Goal: Check status: Check status

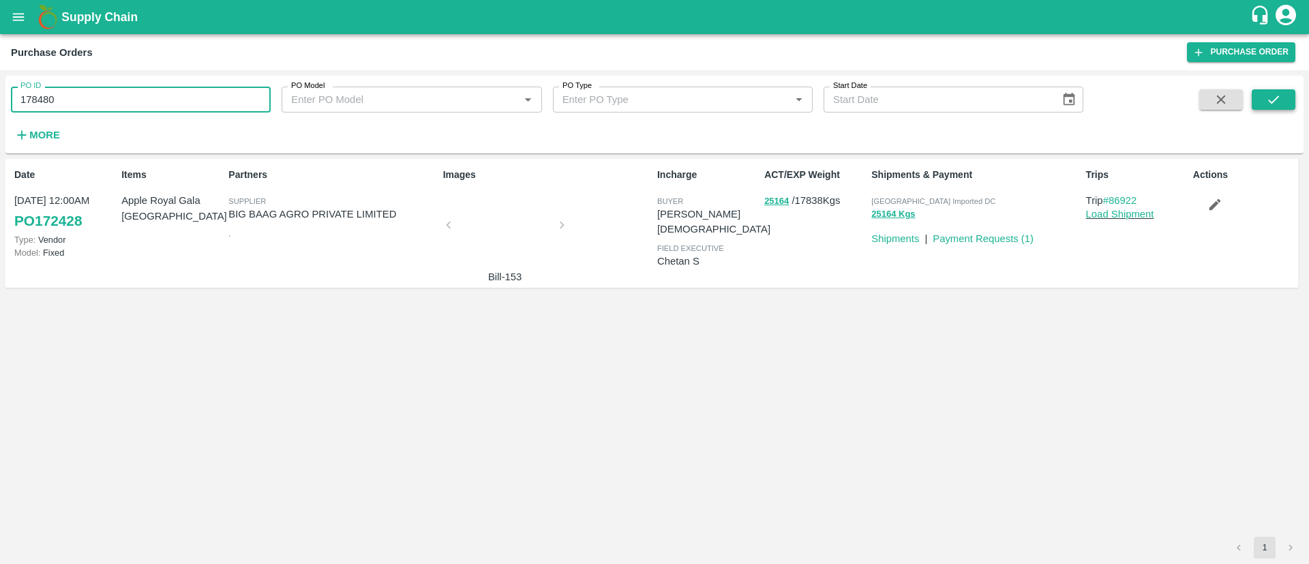
type input "178480"
click at [1274, 100] on icon "submit" at bounding box center [1273, 99] width 15 height 15
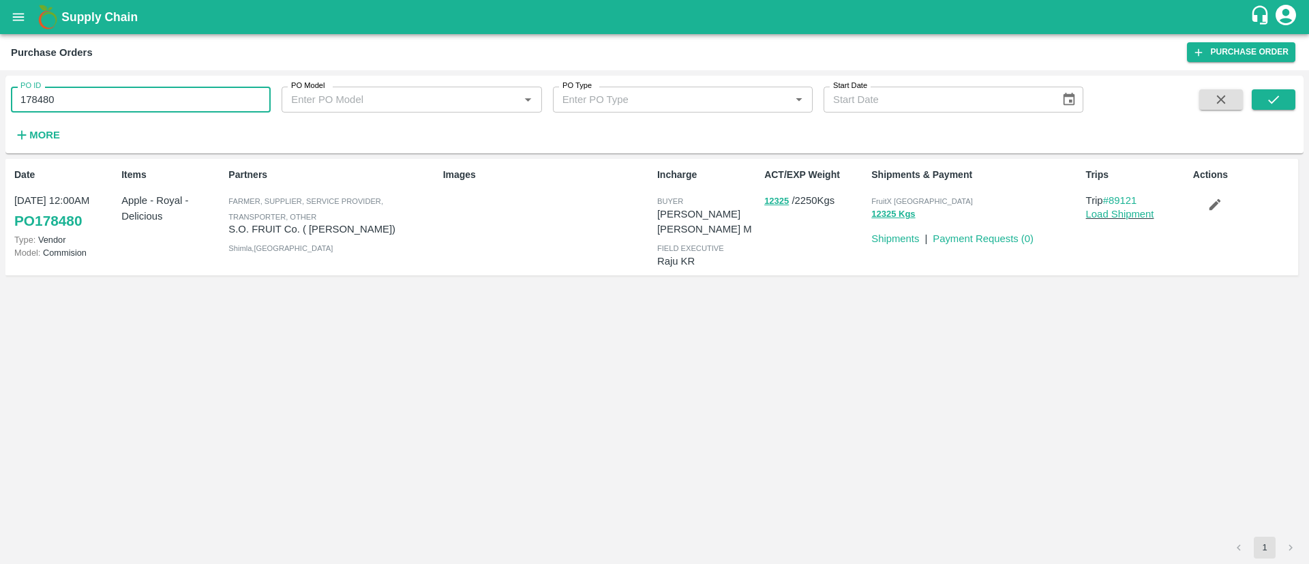
click at [89, 101] on input "178480" at bounding box center [141, 100] width 260 height 26
click at [989, 233] on link "Payment Requests ( 0 )" at bounding box center [983, 238] width 101 height 11
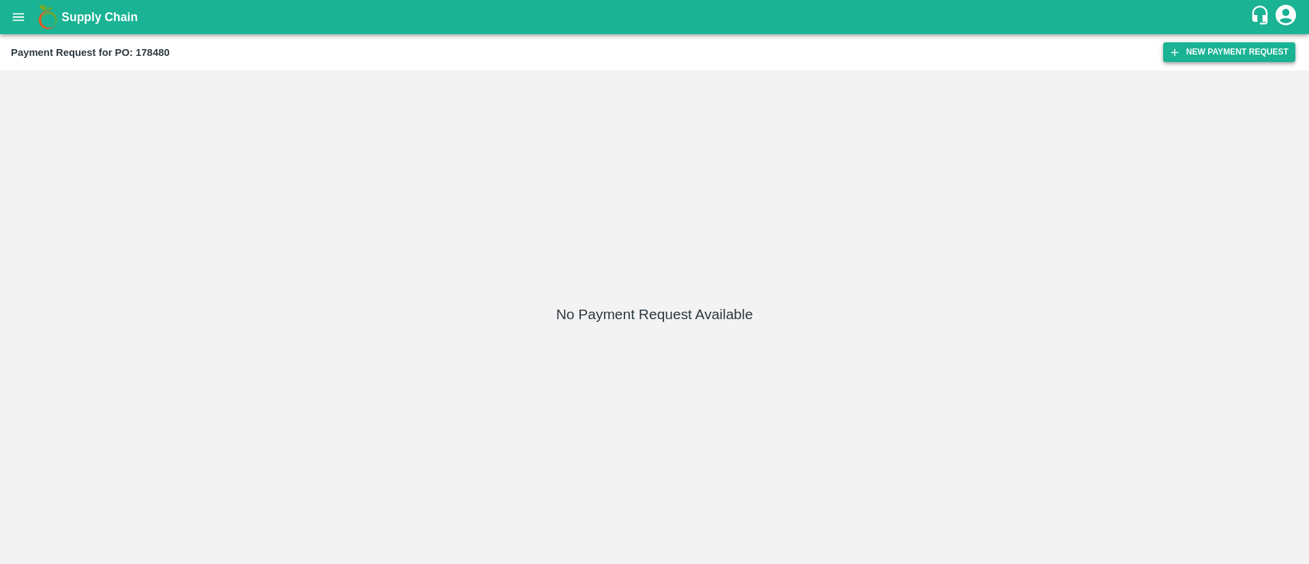
click at [1200, 48] on button "New Payment Request" at bounding box center [1229, 52] width 132 height 20
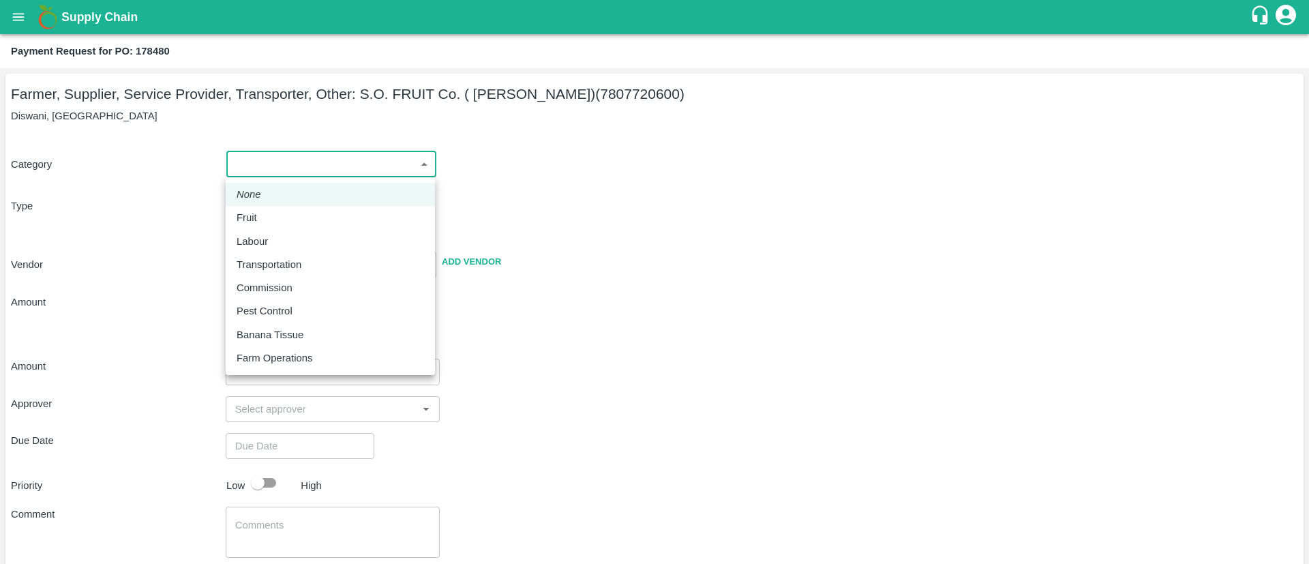
click at [290, 170] on body "Supply Chain Payment Request for PO: 178480 Farmer, Supplier, Service Provider,…" at bounding box center [654, 282] width 1309 height 564
click at [273, 210] on div "Fruit" at bounding box center [331, 217] width 188 height 15
type input "1"
type input "S.O. FRUIT Co. ( [PERSON_NAME]) - 7807720600(Farmer, Supplier, Service Provider…"
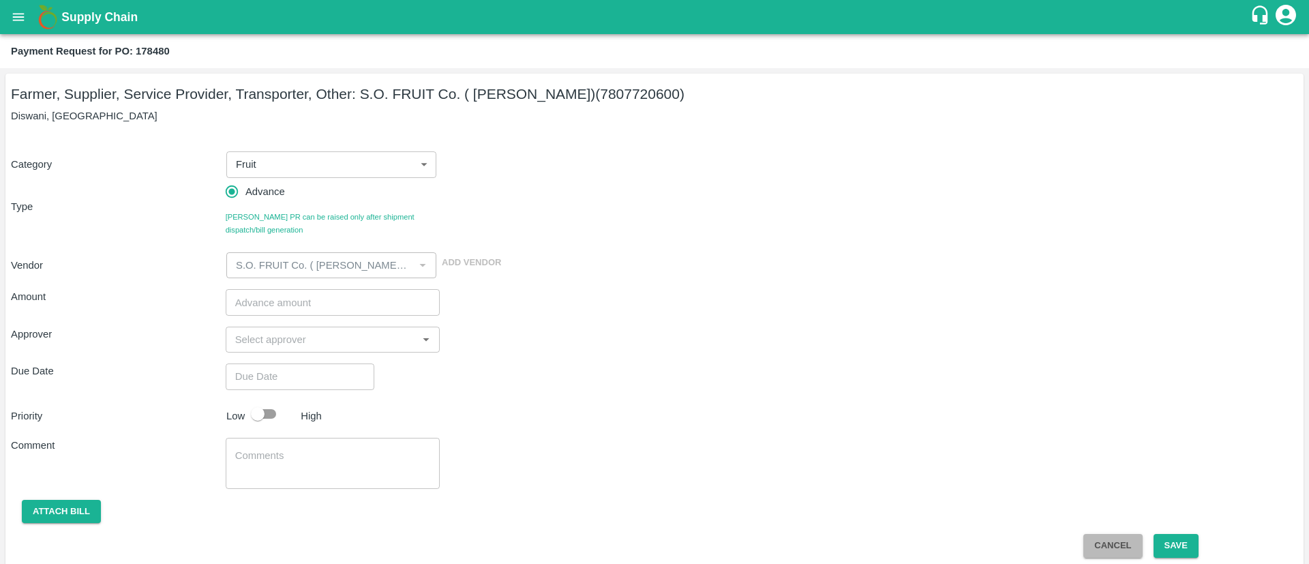
click at [1090, 548] on button "Cancel" at bounding box center [1113, 546] width 59 height 24
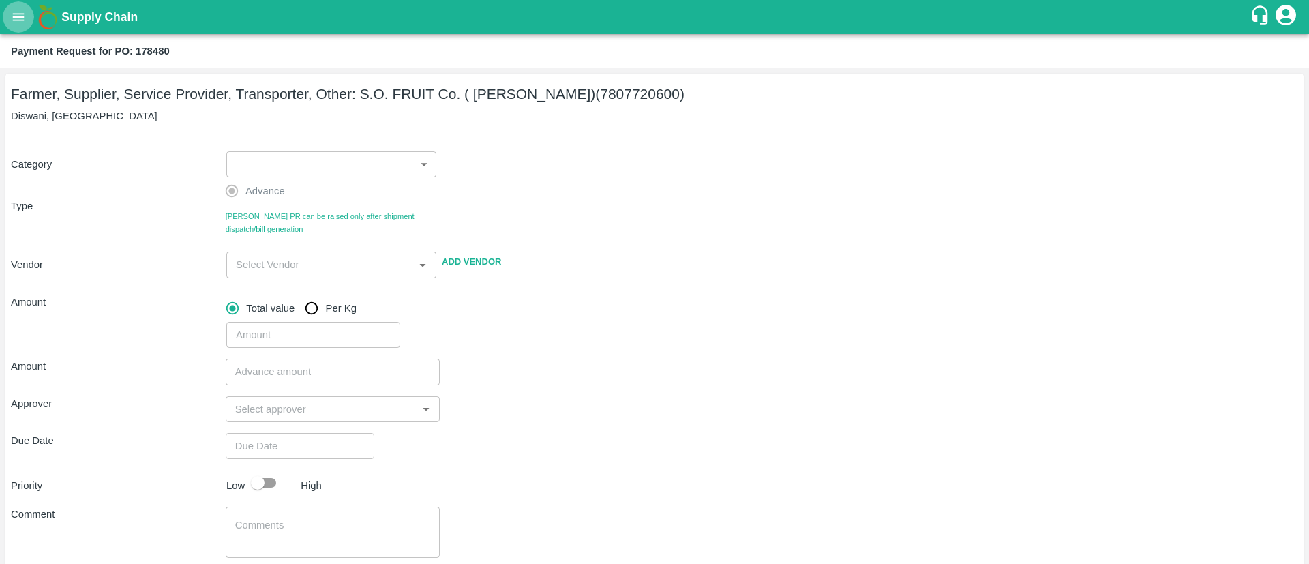
click at [27, 16] on button "open drawer" at bounding box center [18, 16] width 31 height 31
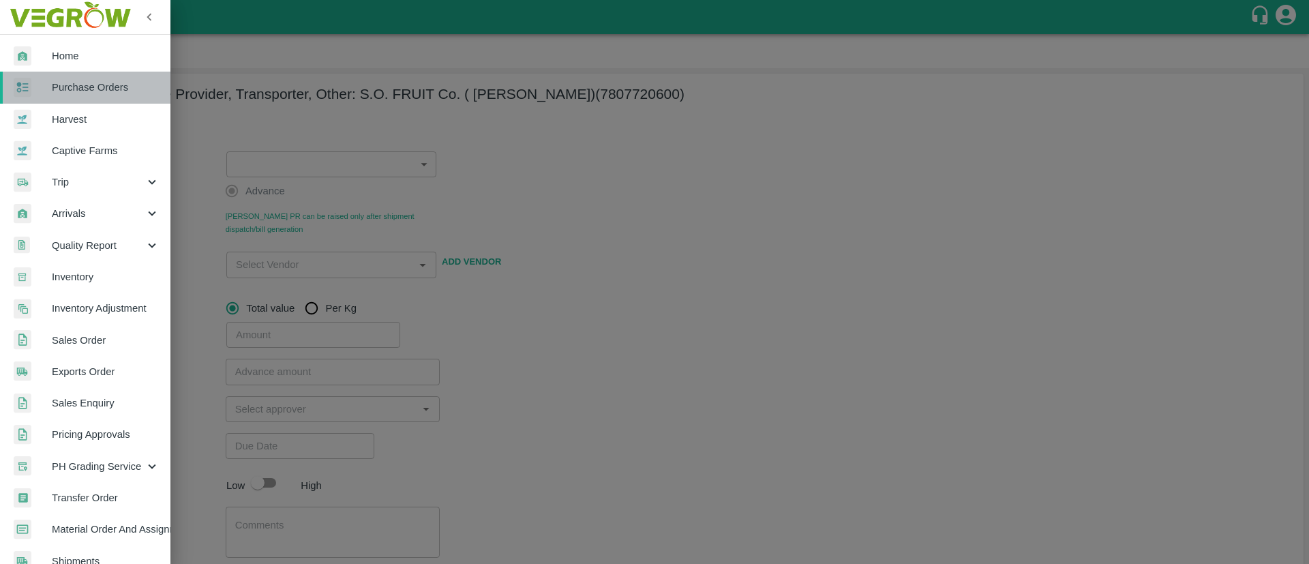
click at [104, 87] on span "Purchase Orders" at bounding box center [106, 87] width 108 height 15
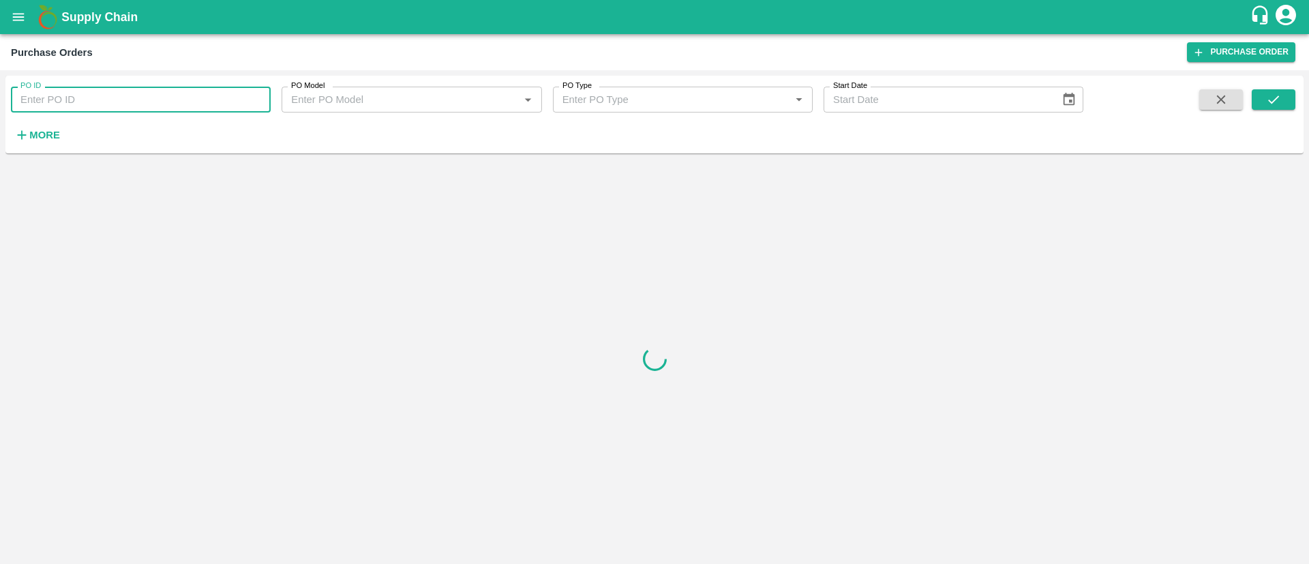
paste input "178480"
click at [106, 93] on input "178480" at bounding box center [141, 100] width 260 height 26
click at [1278, 100] on icon "submit" at bounding box center [1273, 99] width 15 height 15
click at [95, 93] on input "178480" at bounding box center [141, 100] width 260 height 26
type input "178480"
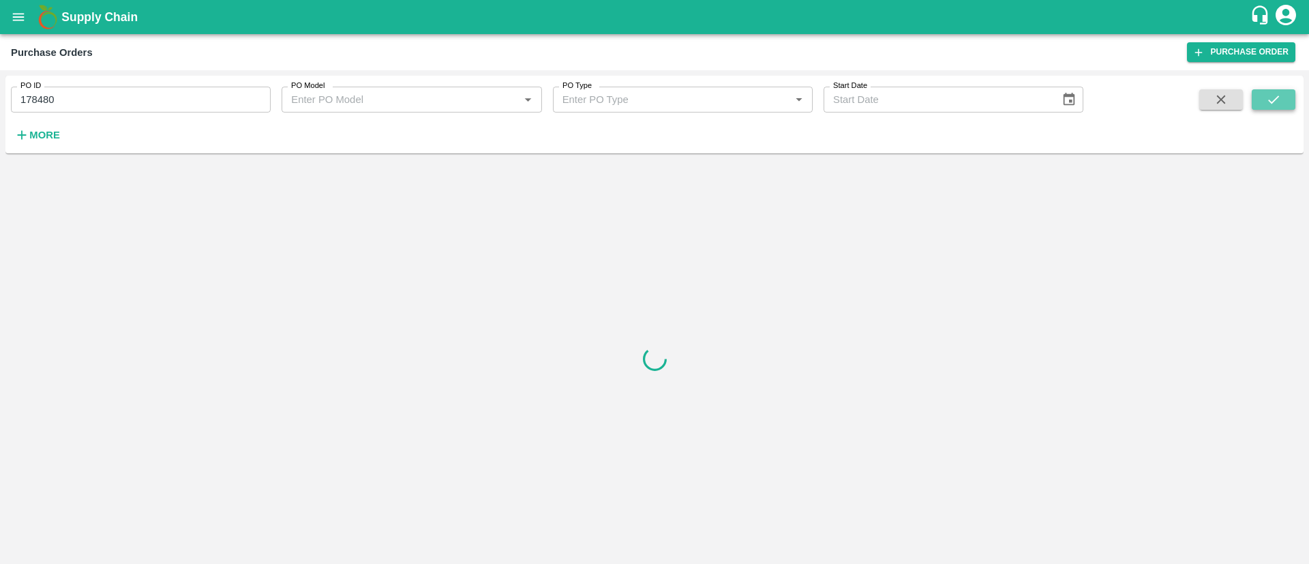
click at [1268, 99] on icon "submit" at bounding box center [1273, 99] width 15 height 15
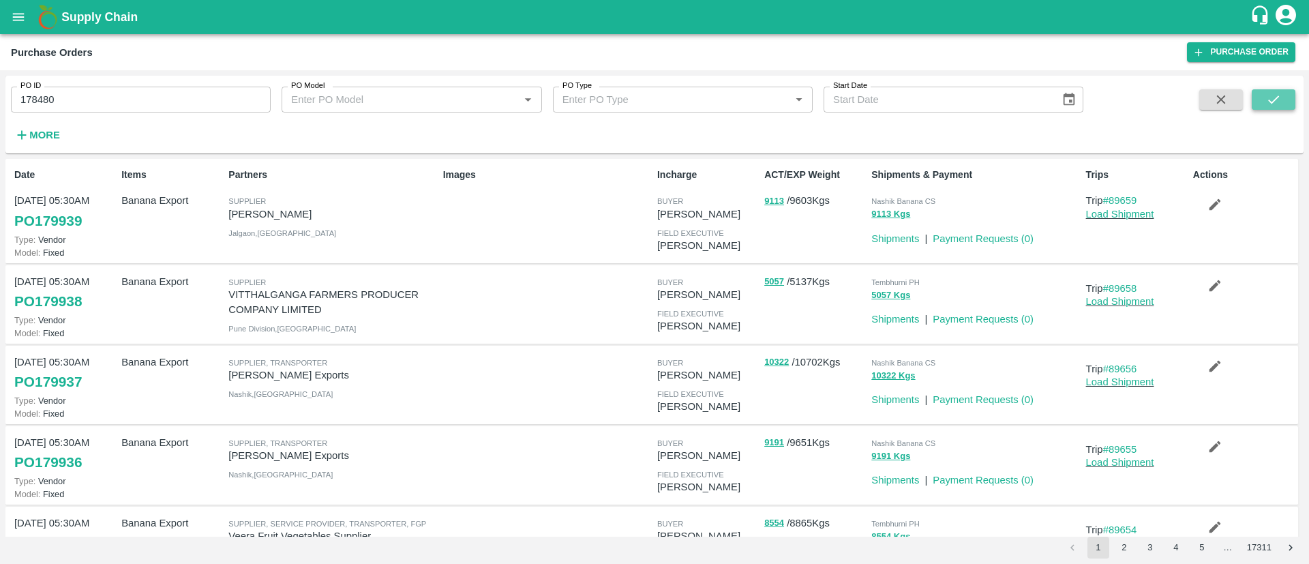
click at [1285, 96] on button "submit" at bounding box center [1274, 99] width 44 height 20
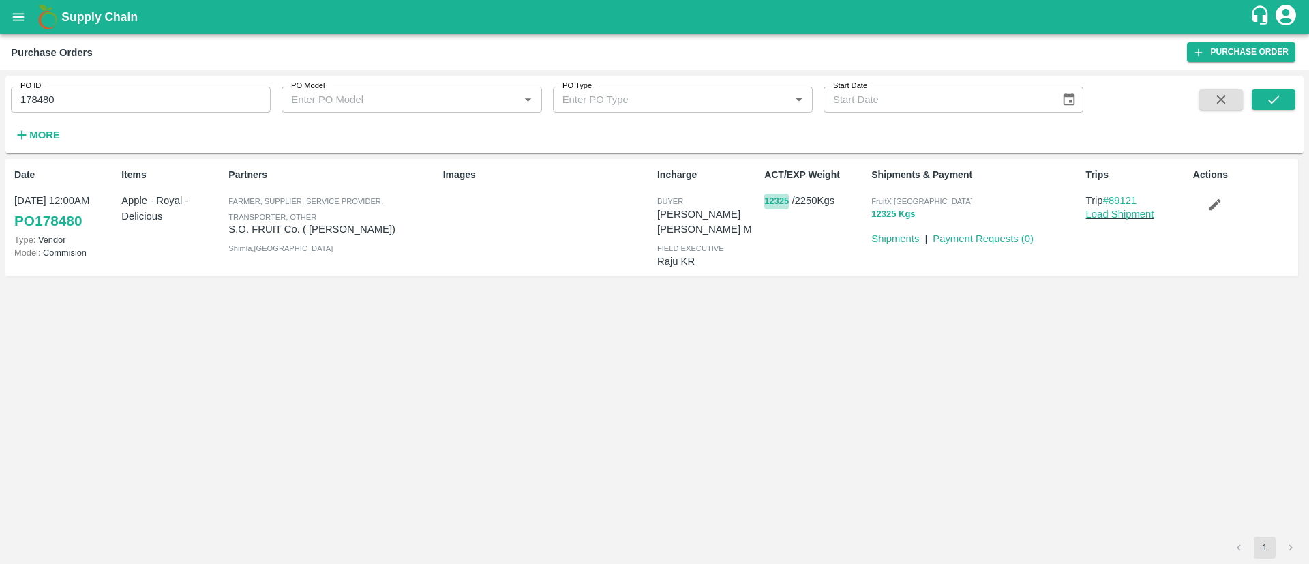
click at [781, 199] on button "12325" at bounding box center [776, 202] width 25 height 16
click at [773, 206] on button "12325" at bounding box center [776, 202] width 25 height 16
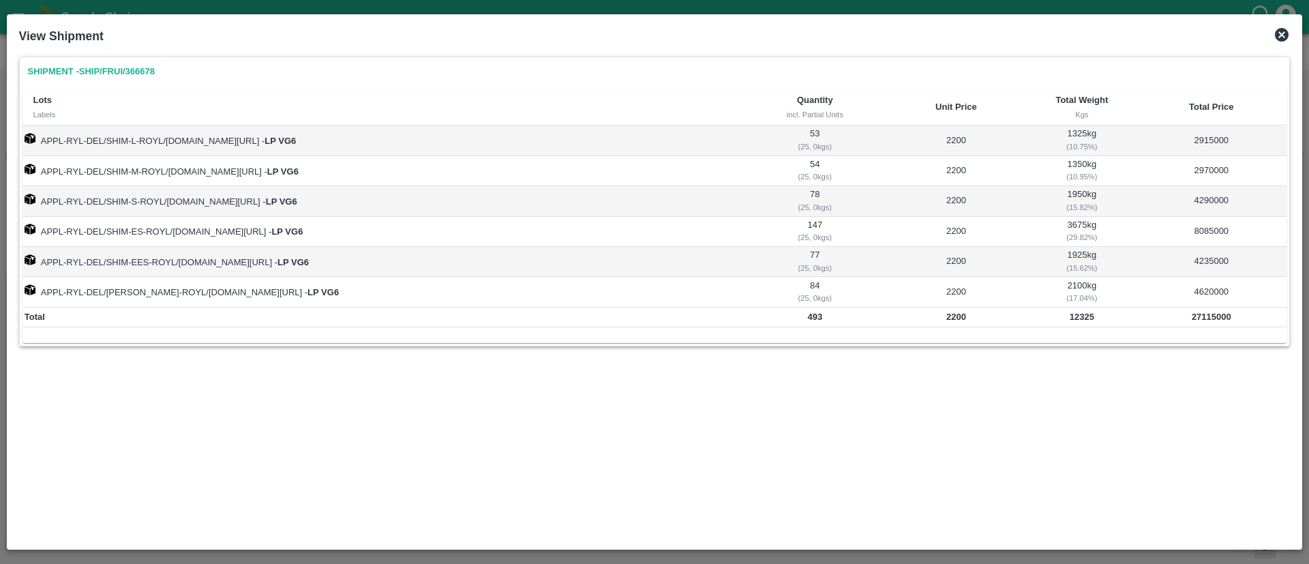
click at [958, 145] on td "2200" at bounding box center [955, 140] width 143 height 30
click at [819, 133] on td "53 ( 25, 0 kgs)" at bounding box center [814, 140] width 139 height 30
click at [1088, 319] on b "12325" at bounding box center [1082, 317] width 25 height 10
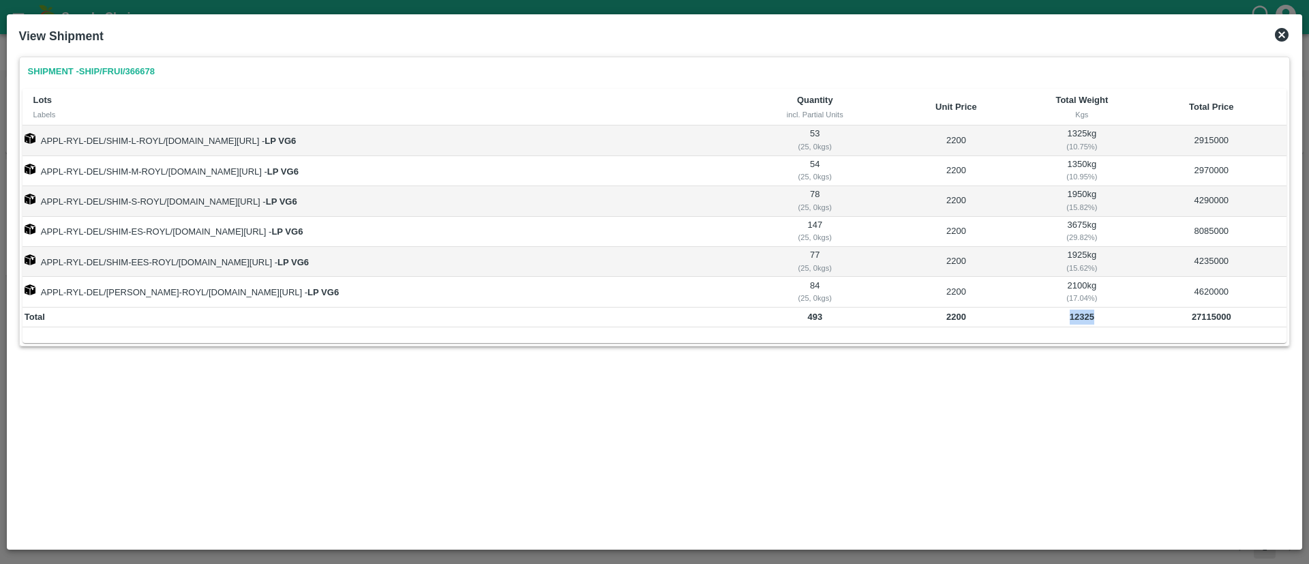
click at [1088, 319] on b "12325" at bounding box center [1082, 317] width 25 height 10
click at [958, 316] on b "2200" at bounding box center [956, 317] width 20 height 10
copy b "2200"
click at [958, 316] on b "2200" at bounding box center [956, 317] width 20 height 10
click at [821, 318] on b "493" at bounding box center [814, 317] width 15 height 10
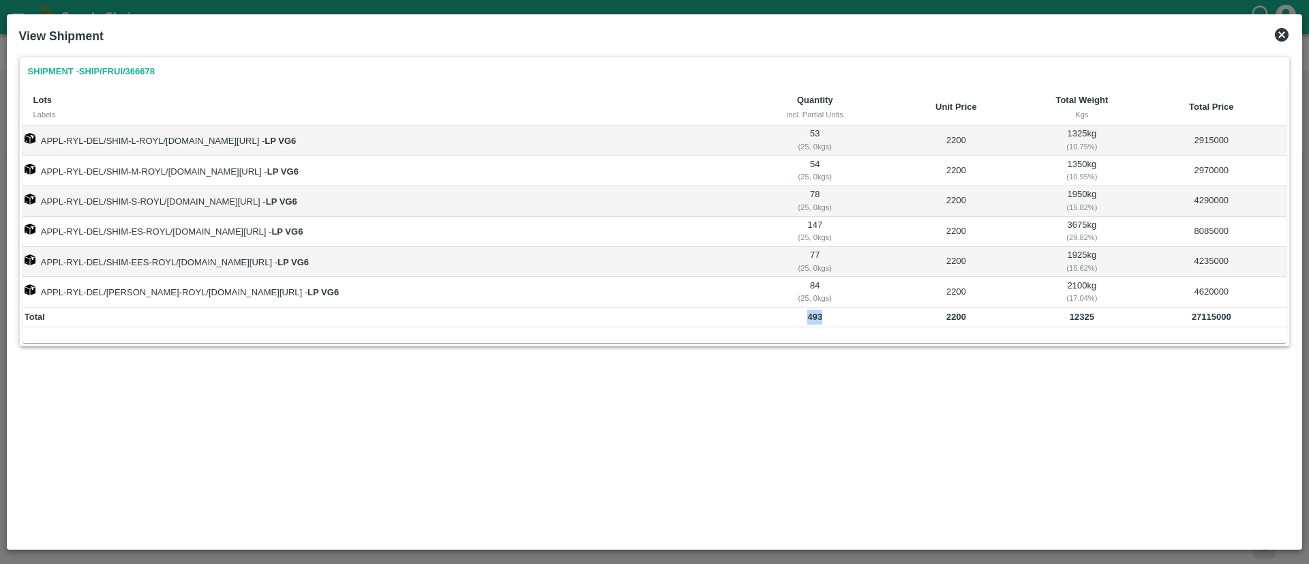
click at [821, 318] on b "493" at bounding box center [814, 317] width 15 height 10
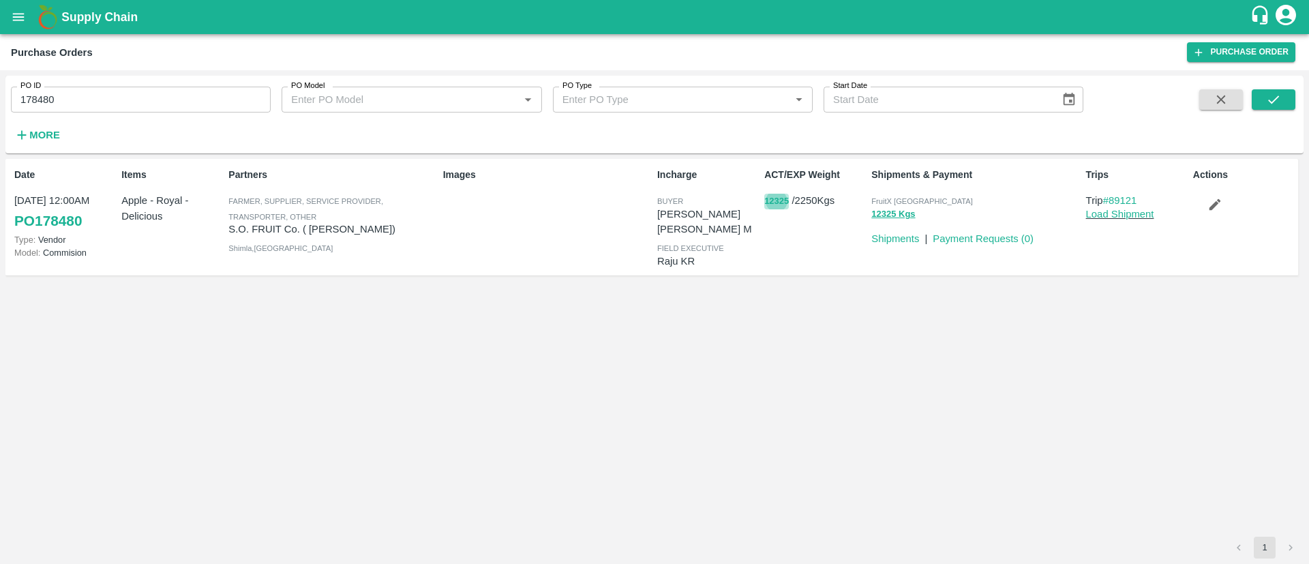
click at [781, 200] on button "12325" at bounding box center [776, 202] width 25 height 16
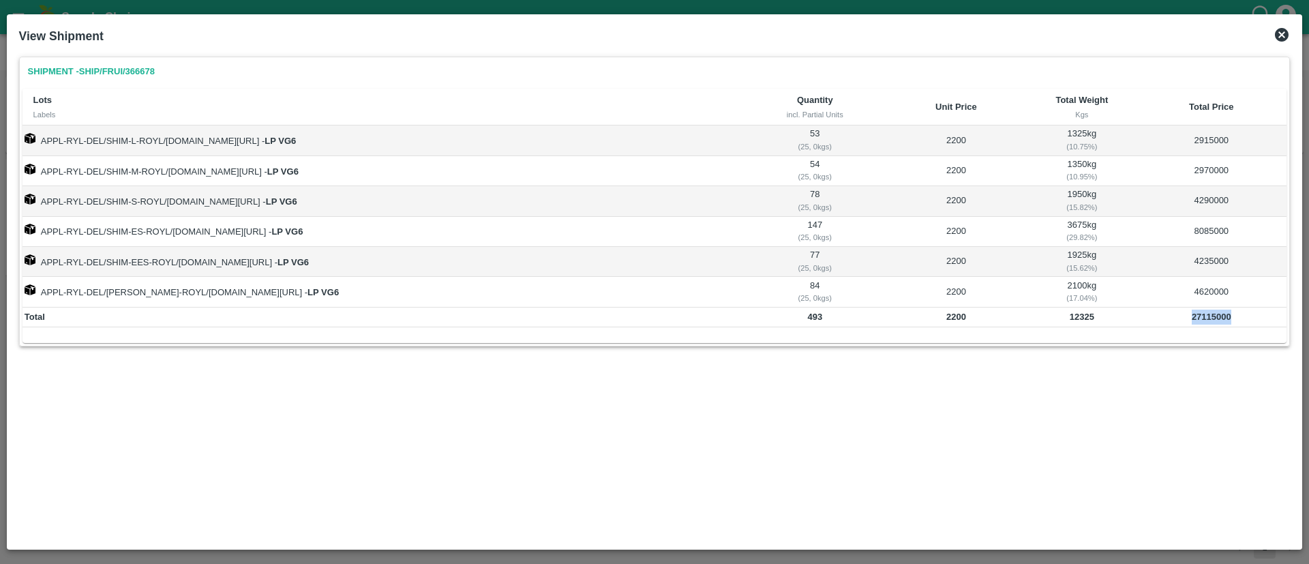
drag, startPoint x: 1239, startPoint y: 315, endPoint x: 1184, endPoint y: 314, distance: 54.6
click at [1184, 314] on td "27115000" at bounding box center [1211, 318] width 151 height 20
click at [1283, 38] on icon at bounding box center [1282, 35] width 14 height 14
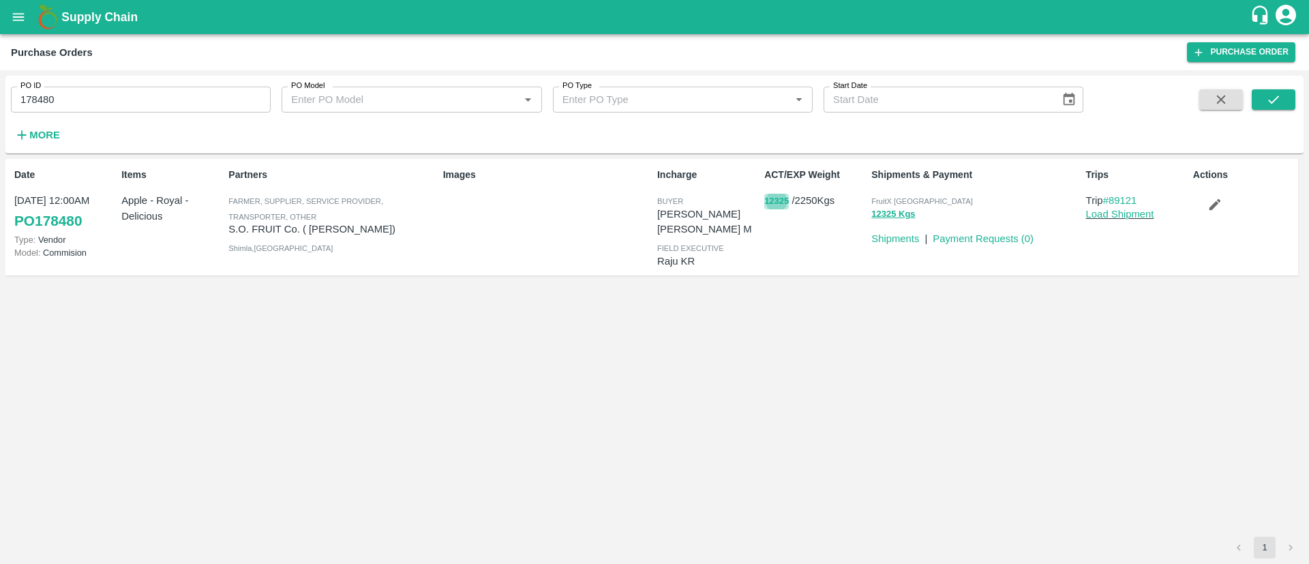
click at [770, 205] on button "12325" at bounding box center [776, 202] width 25 height 16
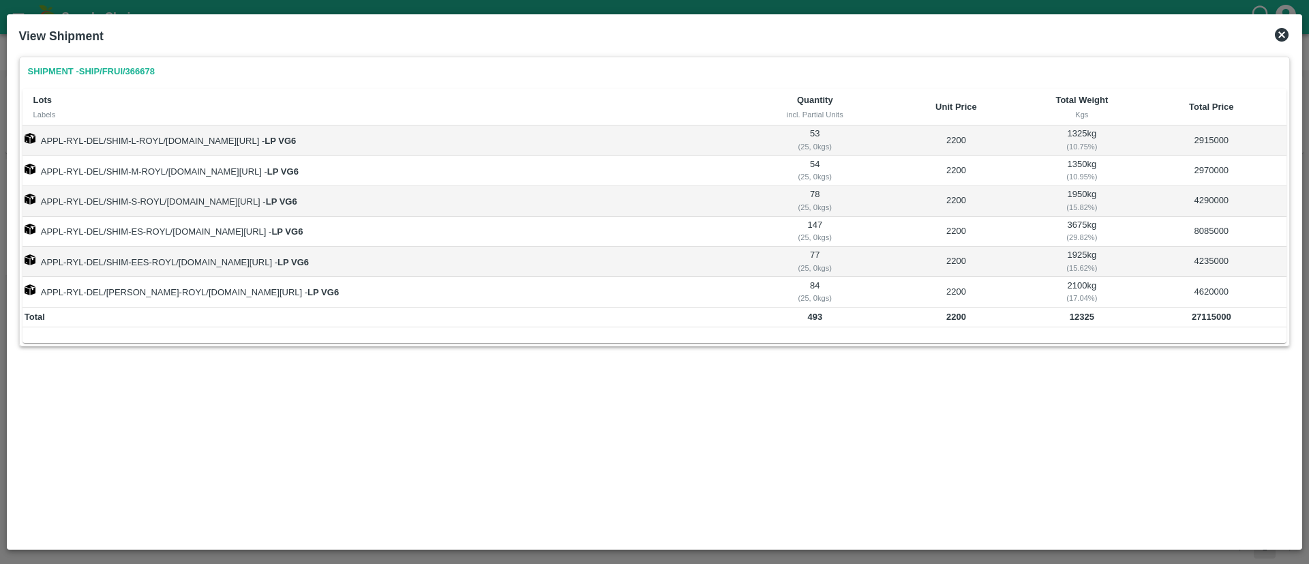
click at [1284, 35] on icon at bounding box center [1282, 35] width 16 height 16
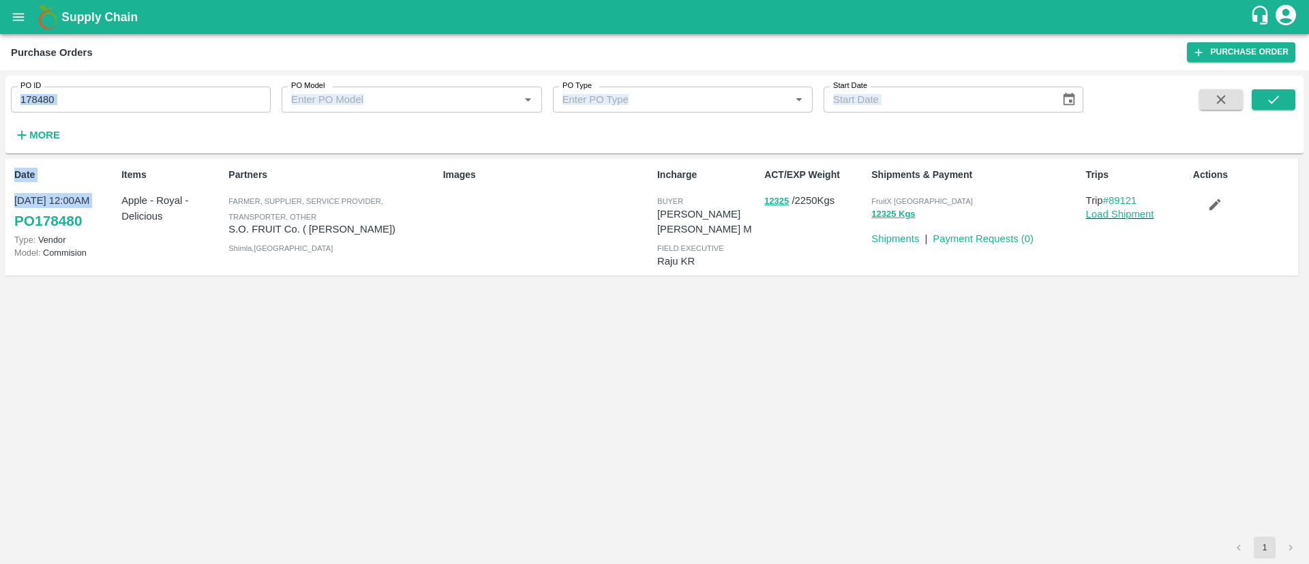
drag, startPoint x: 90, startPoint y: 224, endPoint x: 43, endPoint y: 99, distance: 133.4
click at [43, 99] on div "PO ID 178480 PO ID PO Model PO Model   * PO Type PO Type   * Start Date Start D…" at bounding box center [654, 317] width 1298 height 483
click at [43, 99] on input "178480" at bounding box center [141, 100] width 260 height 26
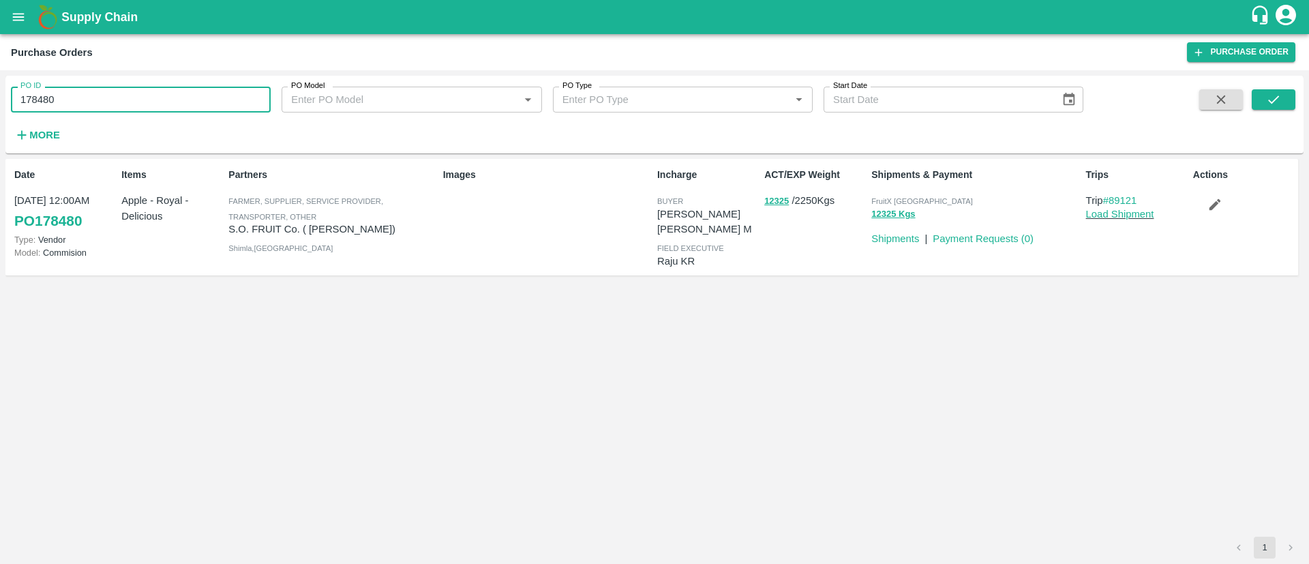
click at [43, 99] on input "178480" at bounding box center [141, 100] width 260 height 26
click at [783, 197] on button "12325" at bounding box center [776, 202] width 25 height 16
click at [154, 87] on input "178480" at bounding box center [141, 100] width 260 height 26
paste input "text"
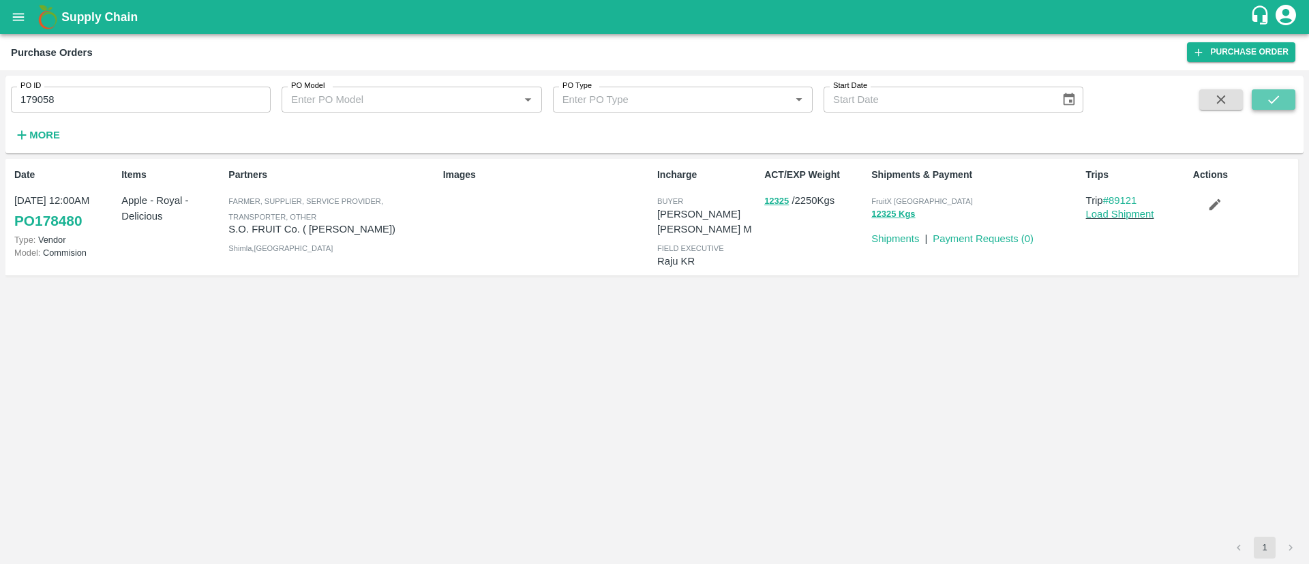
click at [1279, 104] on icon "submit" at bounding box center [1273, 99] width 15 height 15
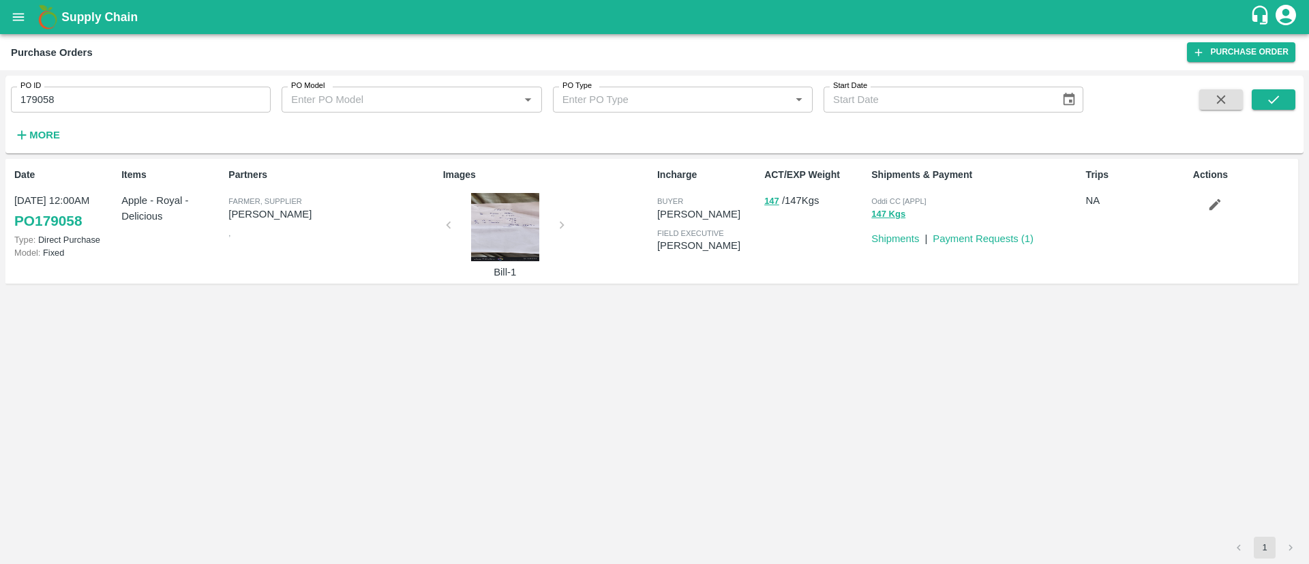
click at [507, 233] on div at bounding box center [505, 227] width 102 height 68
click at [507, 235] on div at bounding box center [505, 227] width 102 height 68
click at [153, 96] on input "179058" at bounding box center [141, 100] width 260 height 26
paste input "text"
click at [153, 96] on input "178959" at bounding box center [141, 100] width 260 height 26
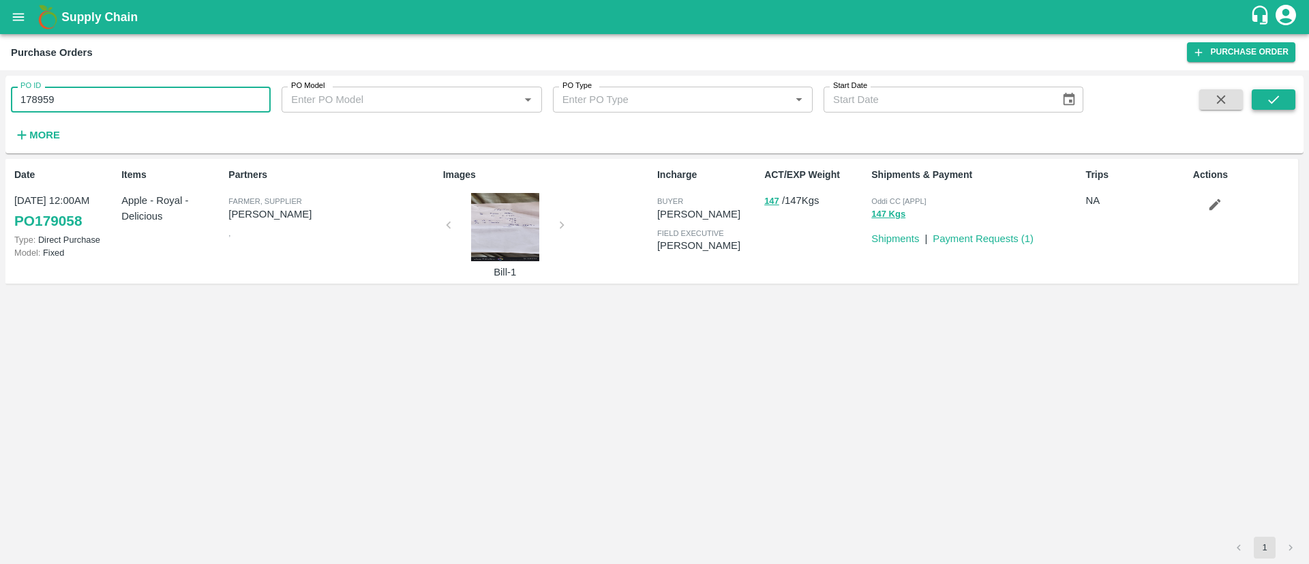
type input "178959"
click at [1264, 93] on button "submit" at bounding box center [1274, 99] width 44 height 20
